Goal: Information Seeking & Learning: Find specific fact

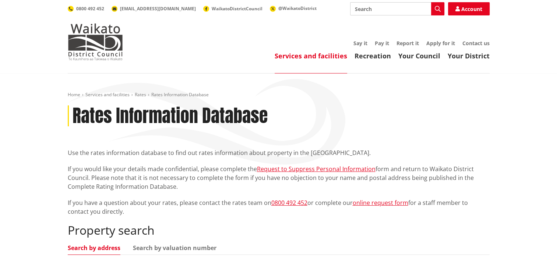
click at [380, 8] on input "Search" at bounding box center [397, 8] width 94 height 13
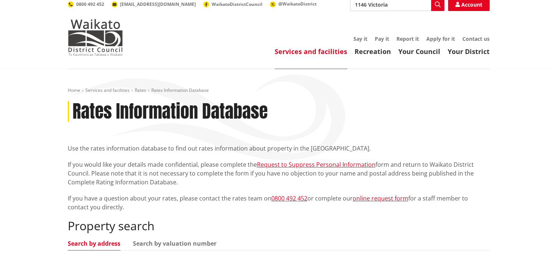
scroll to position [74, 0]
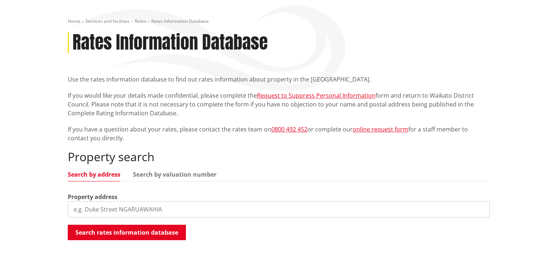
type input "1146 Victoria"
click at [77, 211] on input "search" at bounding box center [279, 210] width 422 height 16
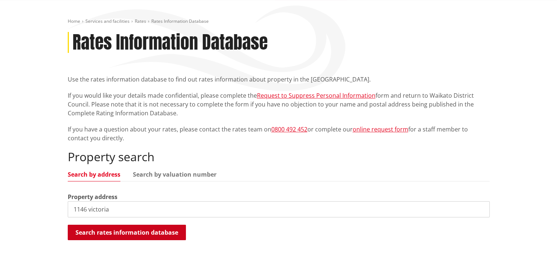
type input "1146 victoria"
click at [146, 237] on button "Search rates information database" at bounding box center [127, 232] width 118 height 15
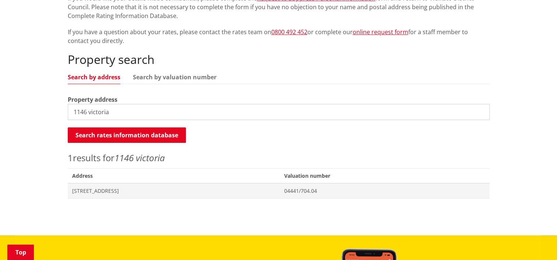
scroll to position [184, 0]
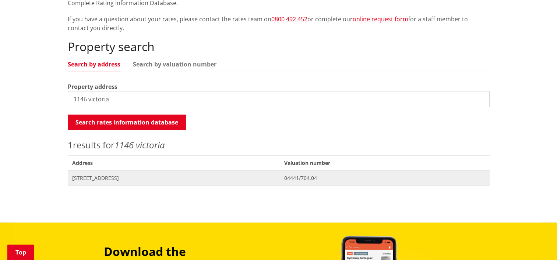
click at [105, 175] on span "[STREET_ADDRESS]" at bounding box center [173, 178] width 203 height 7
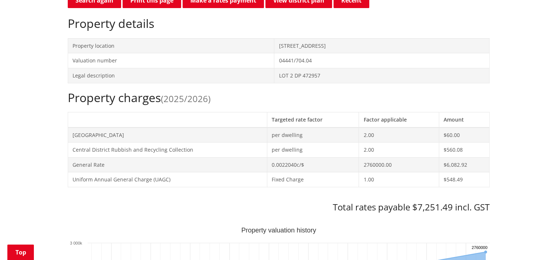
scroll to position [221, 0]
